Goal: Task Accomplishment & Management: Use online tool/utility

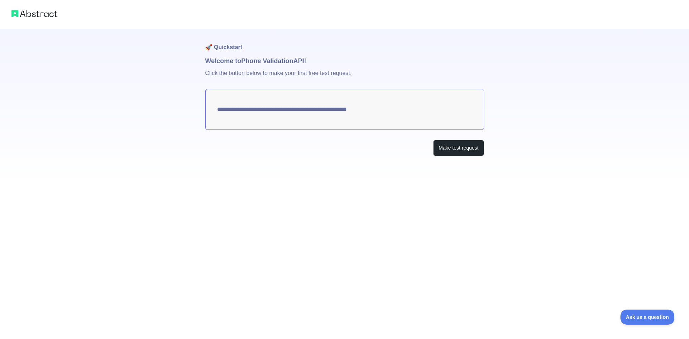
drag, startPoint x: 218, startPoint y: 113, endPoint x: 344, endPoint y: 115, distance: 125.3
click at [312, 112] on textarea "**********" at bounding box center [344, 109] width 279 height 41
click at [460, 144] on button "Make test request" at bounding box center [458, 148] width 51 height 16
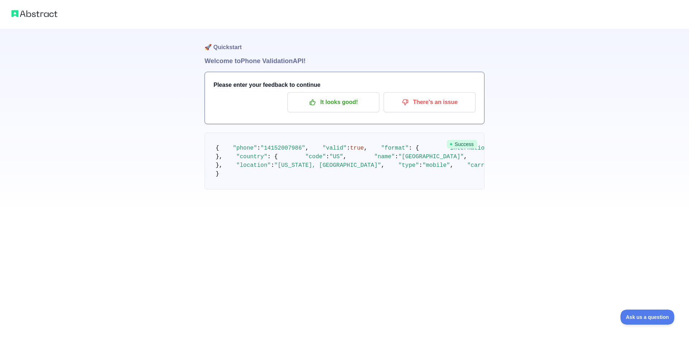
click at [364, 152] on span "," at bounding box center [366, 148] width 4 height 6
drag, startPoint x: 270, startPoint y: 165, endPoint x: 256, endPoint y: 166, distance: 13.3
click at [256, 166] on code "{ "phone" : "[PHONE_NUMBER]" , "valid" : true , "format" : { "international" : …" at bounding box center [443, 161] width 455 height 32
click at [287, 167] on pre "{ "phone" : "[PHONE_NUMBER]" , "valid" : true , "format" : { "international" : …" at bounding box center [345, 161] width 280 height 57
click at [458, 144] on span "Success" at bounding box center [462, 144] width 31 height 9
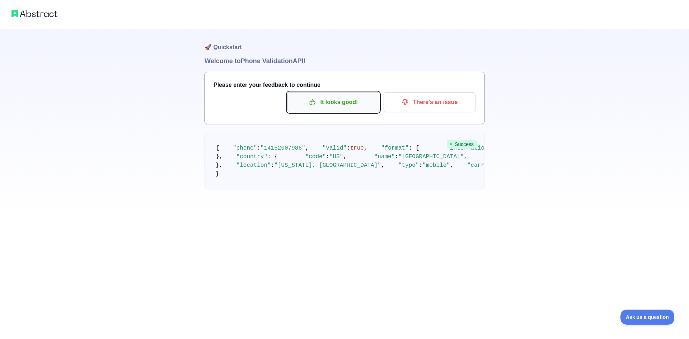
click at [346, 106] on p "It looks good!" at bounding box center [333, 102] width 81 height 12
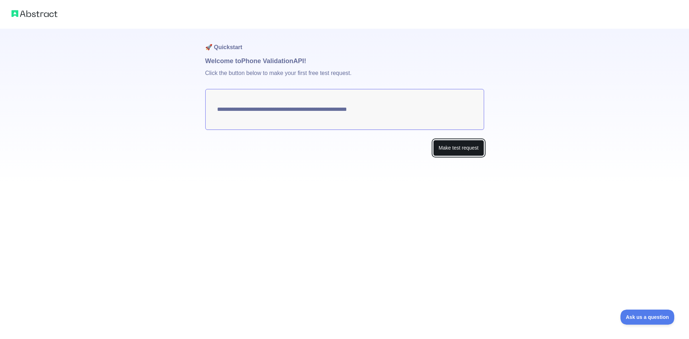
click at [452, 146] on button "Make test request" at bounding box center [458, 148] width 51 height 16
